Goal: Transaction & Acquisition: Purchase product/service

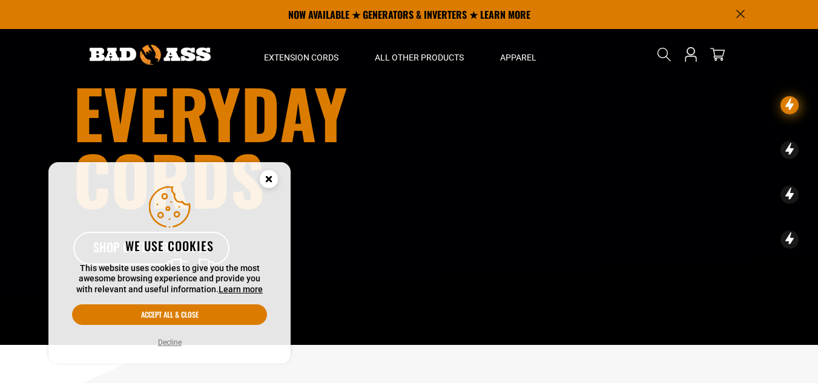
click at [269, 181] on circle "Cookie Consent" at bounding box center [269, 179] width 18 height 18
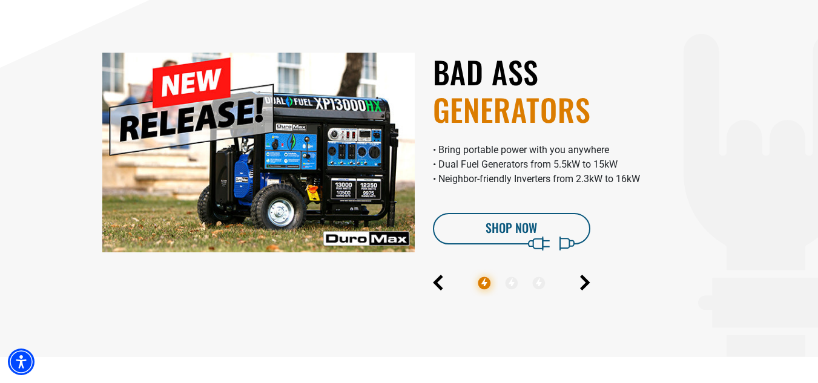
scroll to position [363, 0]
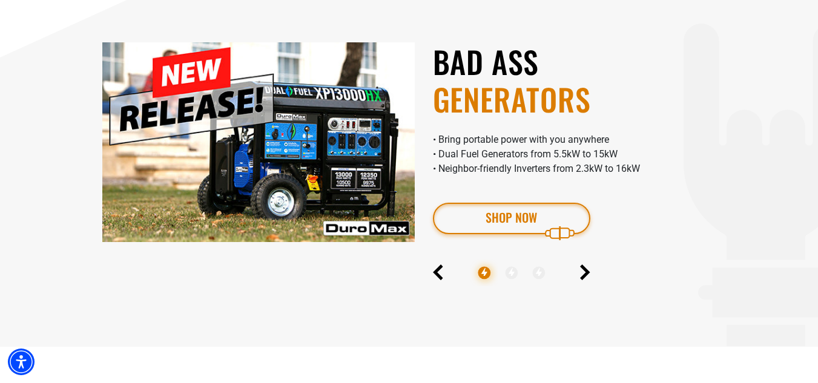
click at [499, 219] on link "Shop Now" at bounding box center [511, 218] width 157 height 31
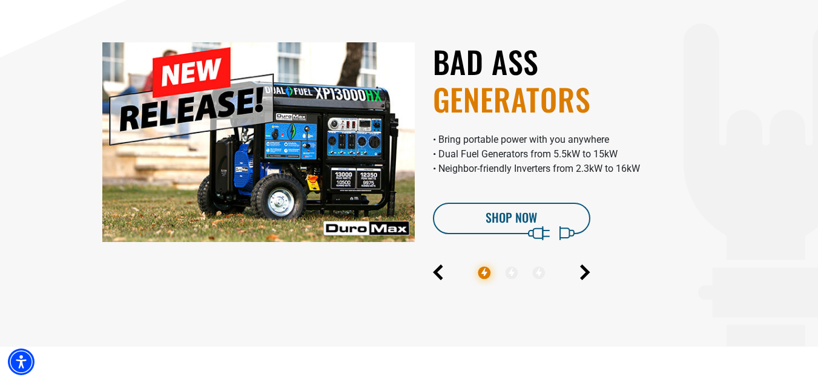
drag, startPoint x: 35, startPoint y: 30, endPoint x: 64, endPoint y: 14, distance: 33.3
click at [64, 14] on section "RUGGED GEAR TO POWER THROUGH • Max brightness LEDs for indoor/outdoor use • Glo…" at bounding box center [409, 164] width 818 height 365
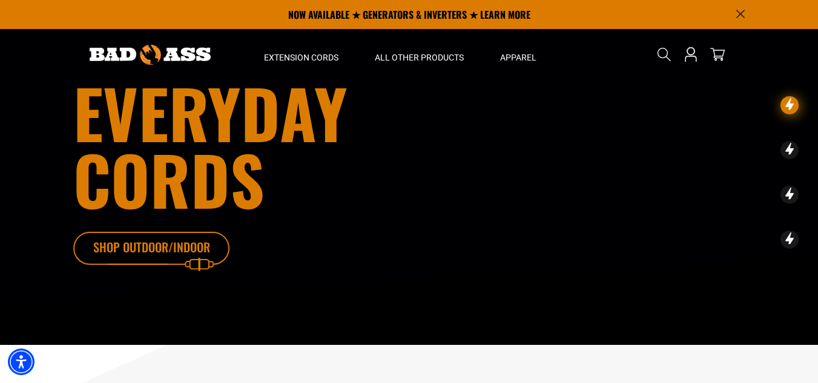
click at [176, 250] on icon at bounding box center [169, 251] width 157 height 39
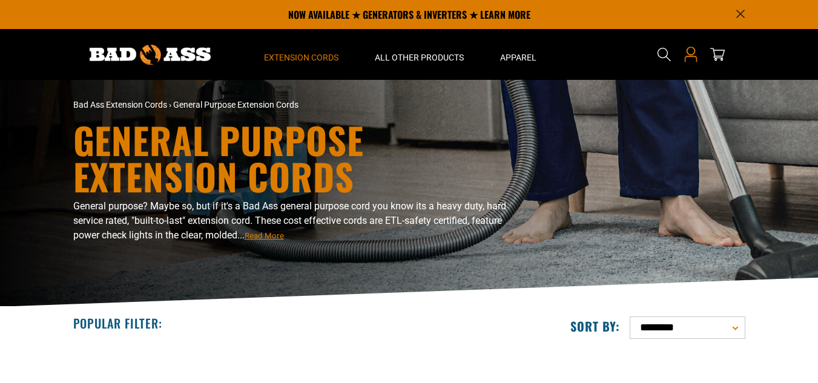
click at [692, 58] on icon at bounding box center [691, 55] width 16 height 16
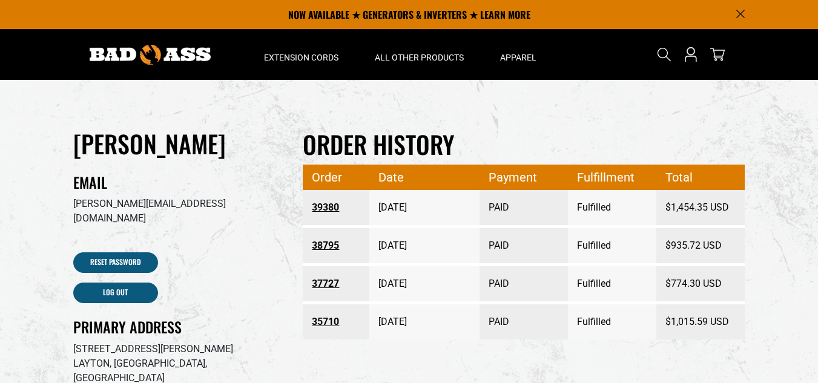
click at [323, 208] on link "39380" at bounding box center [336, 208] width 48 height 22
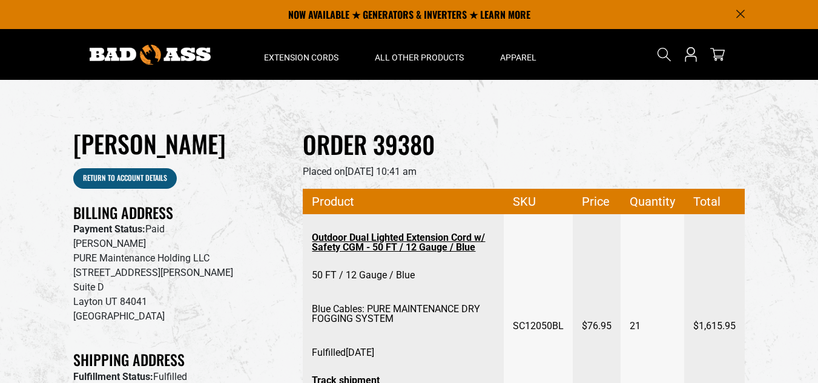
click at [353, 240] on link "Outdoor Dual Lighted Extension Cord w/ Safety CGM - 50 FT / 12 Gauge / Blue" at bounding box center [403, 242] width 183 height 31
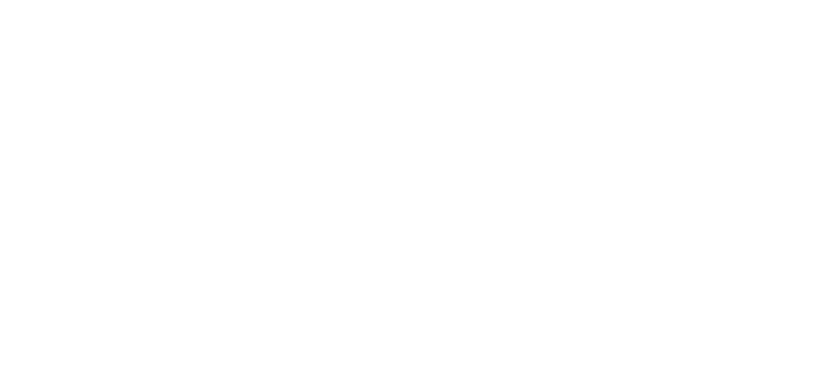
click at [0, 0] on html at bounding box center [0, 0] width 0 height 0
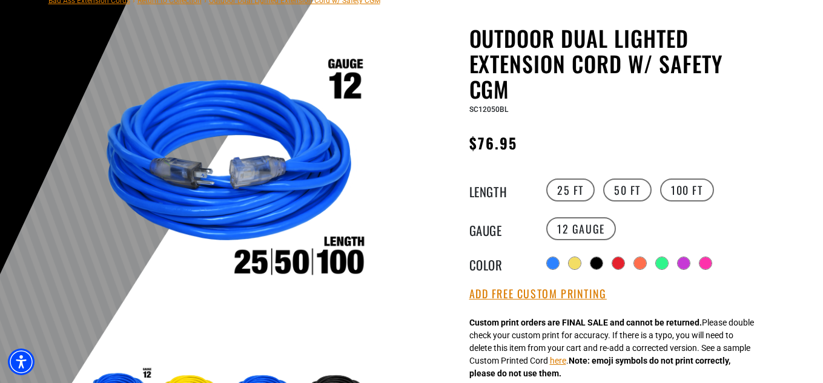
scroll to position [182, 0]
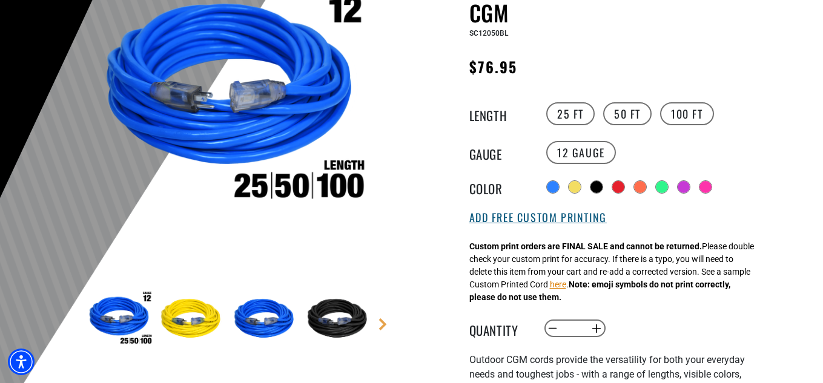
click at [530, 219] on button "Add Free Custom Printing" at bounding box center [537, 217] width 137 height 13
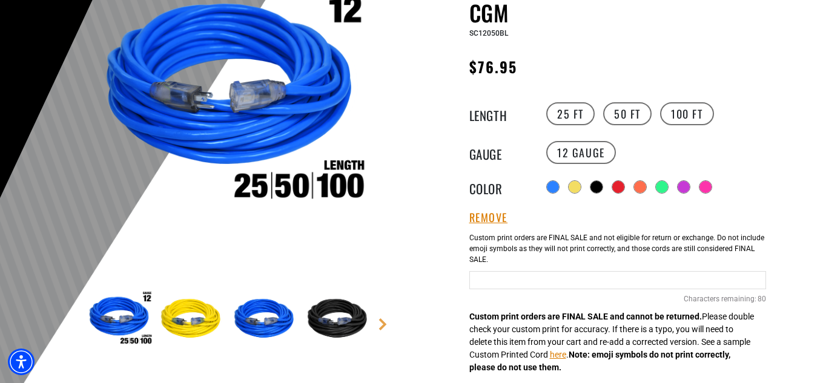
click at [551, 283] on input "Blue Cables" at bounding box center [617, 280] width 297 height 18
type input "**********"
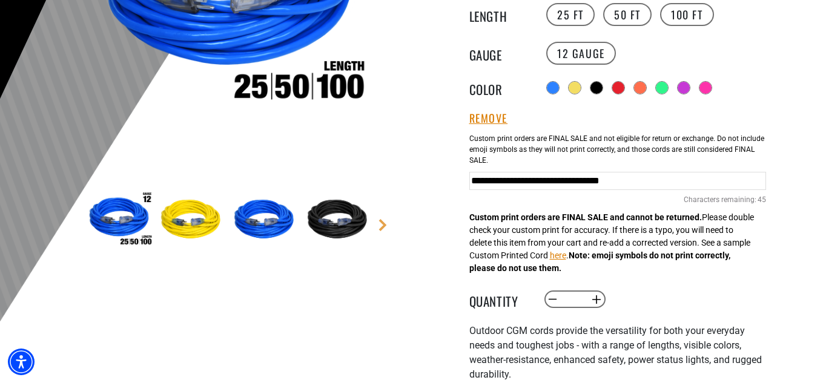
scroll to position [303, 0]
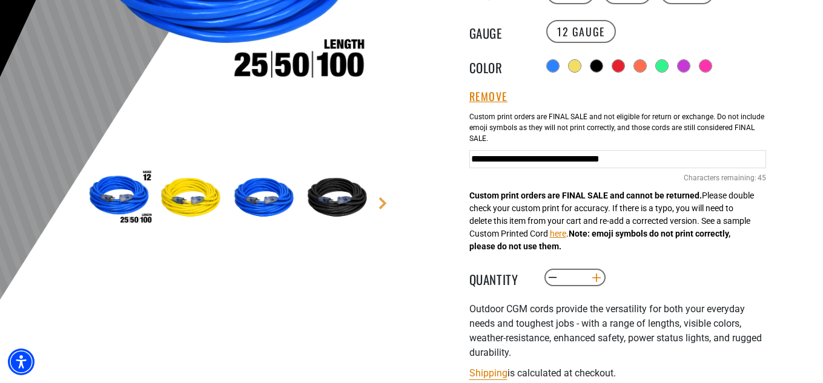
click at [596, 278] on button "Increase quantity for Outdoor Dual Lighted Extension Cord w/ Safety CGM" at bounding box center [596, 278] width 19 height 21
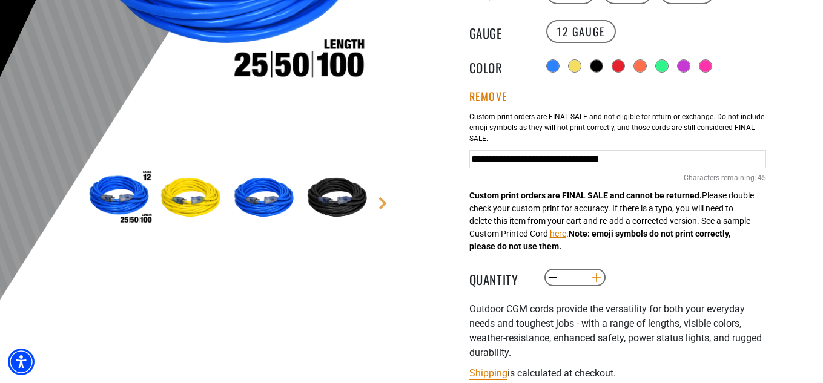
type input "*"
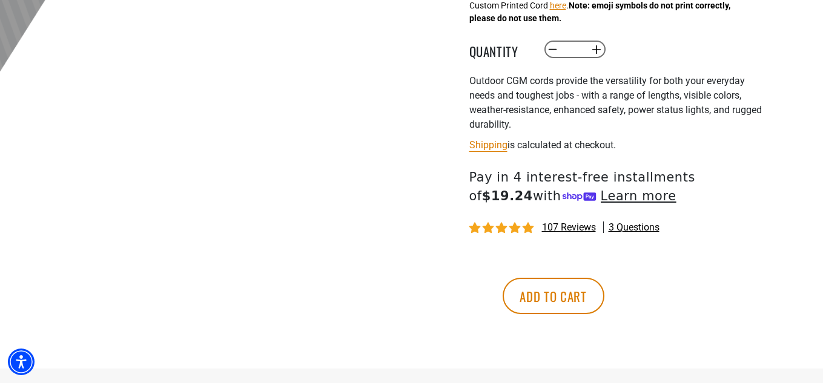
scroll to position [605, 0]
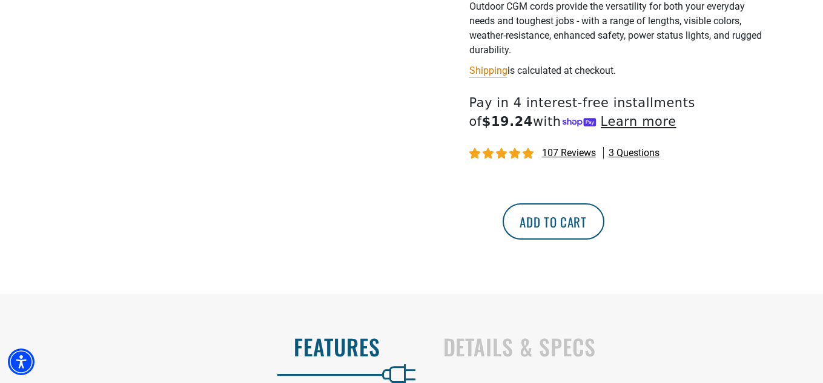
click at [604, 218] on button "Add to cart" at bounding box center [553, 221] width 102 height 36
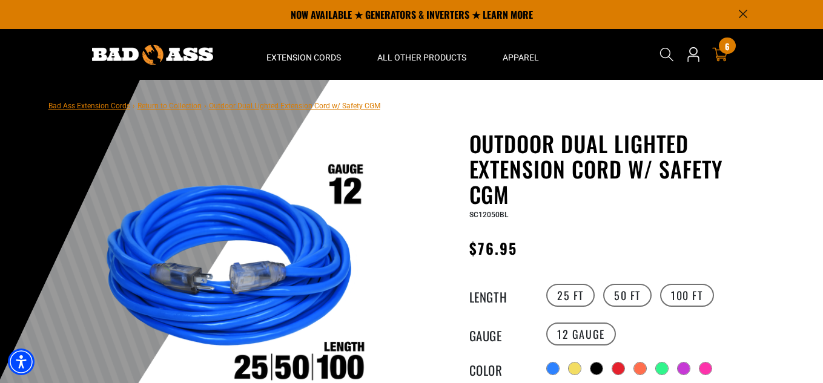
click at [722, 51] on div "6 6 items" at bounding box center [726, 46] width 16 height 16
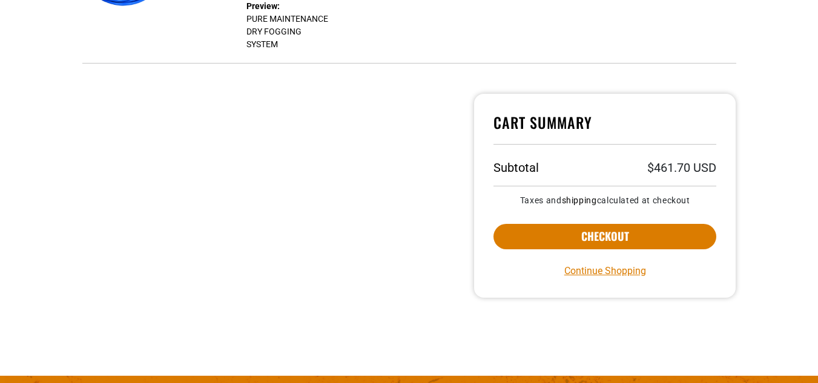
scroll to position [363, 0]
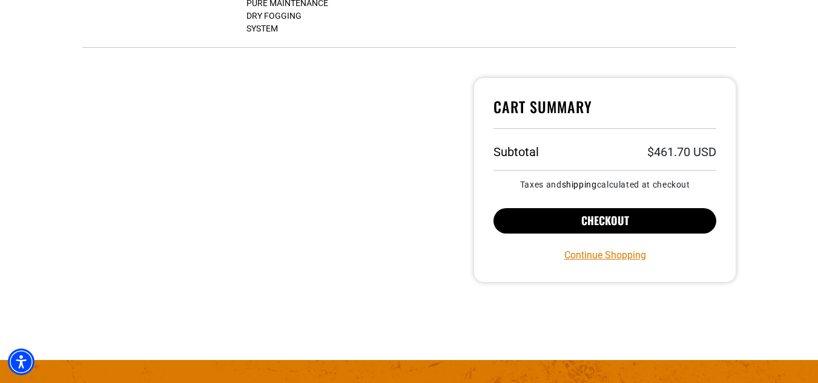
click at [619, 225] on button "Checkout" at bounding box center [604, 220] width 223 height 25
